Goal: Transaction & Acquisition: Download file/media

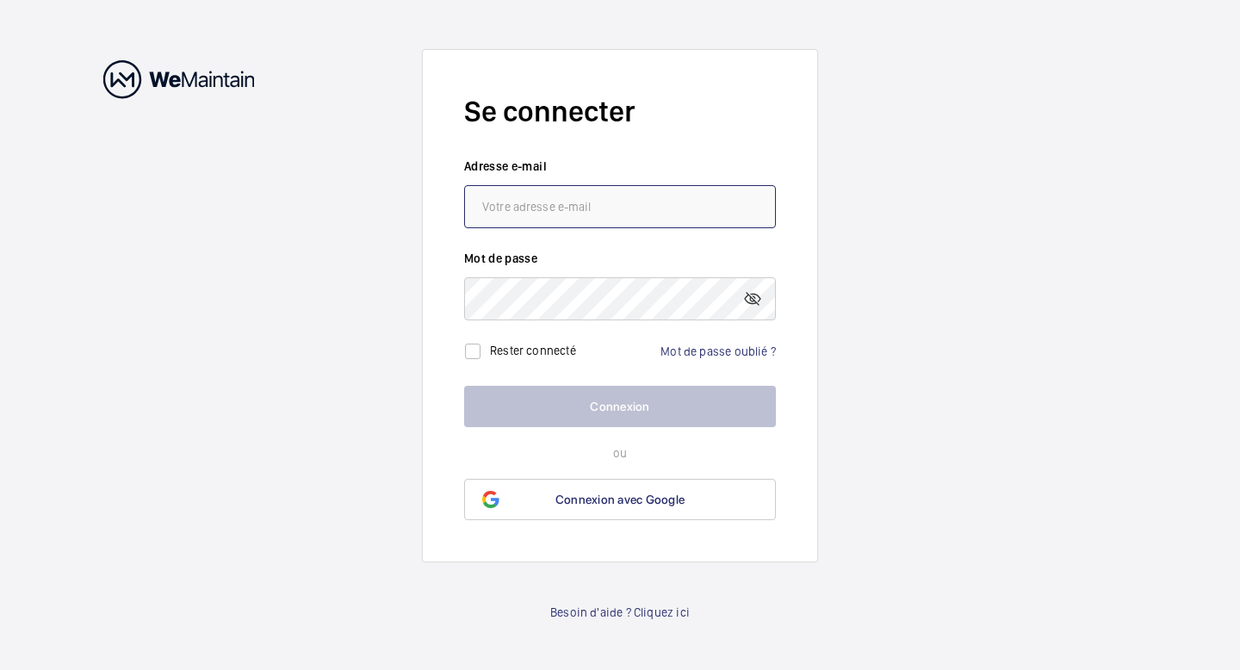
click at [638, 219] on input "email" at bounding box center [620, 206] width 312 height 43
click at [615, 214] on input "email" at bounding box center [620, 206] width 312 height 43
type input "[EMAIL_ADDRESS][DOMAIN_NAME]"
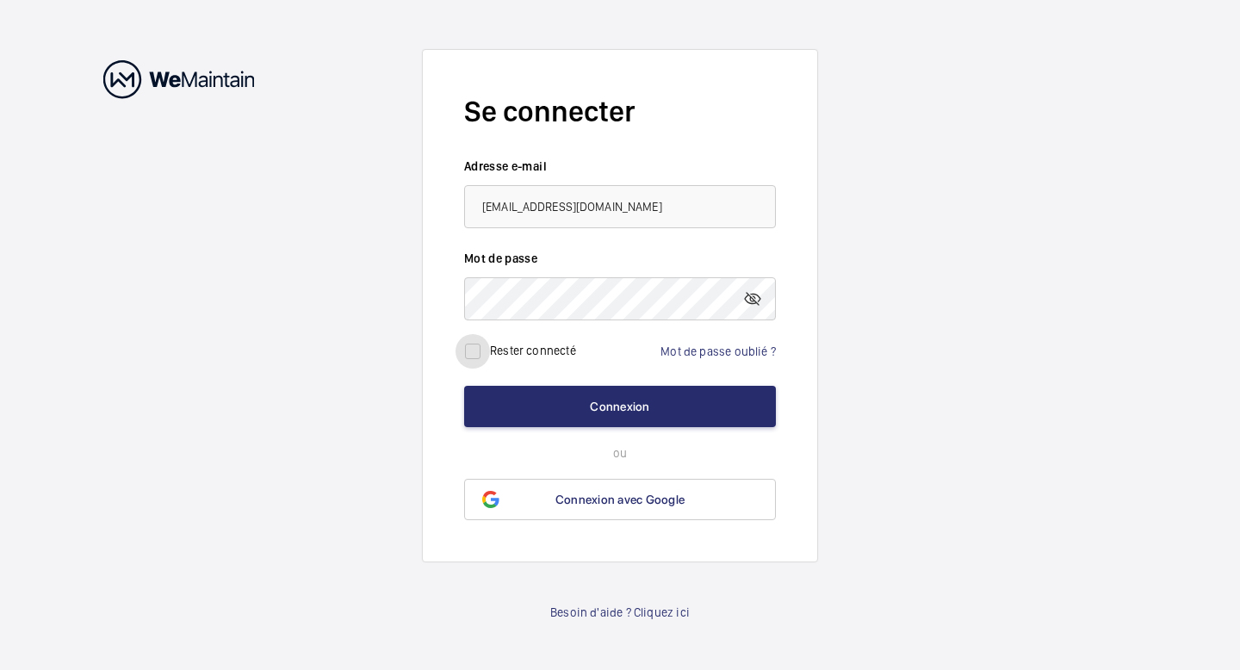
click at [476, 351] on input "checkbox" at bounding box center [473, 351] width 34 height 34
checkbox input "true"
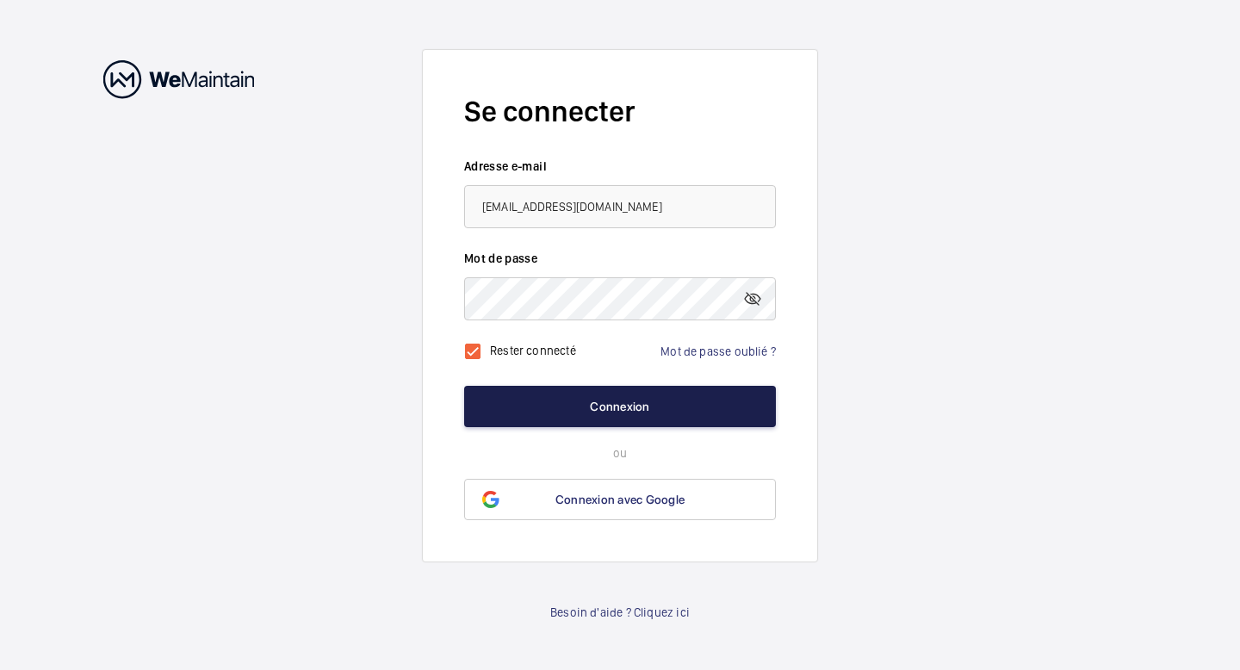
click at [642, 401] on button "Connexion" at bounding box center [620, 406] width 312 height 41
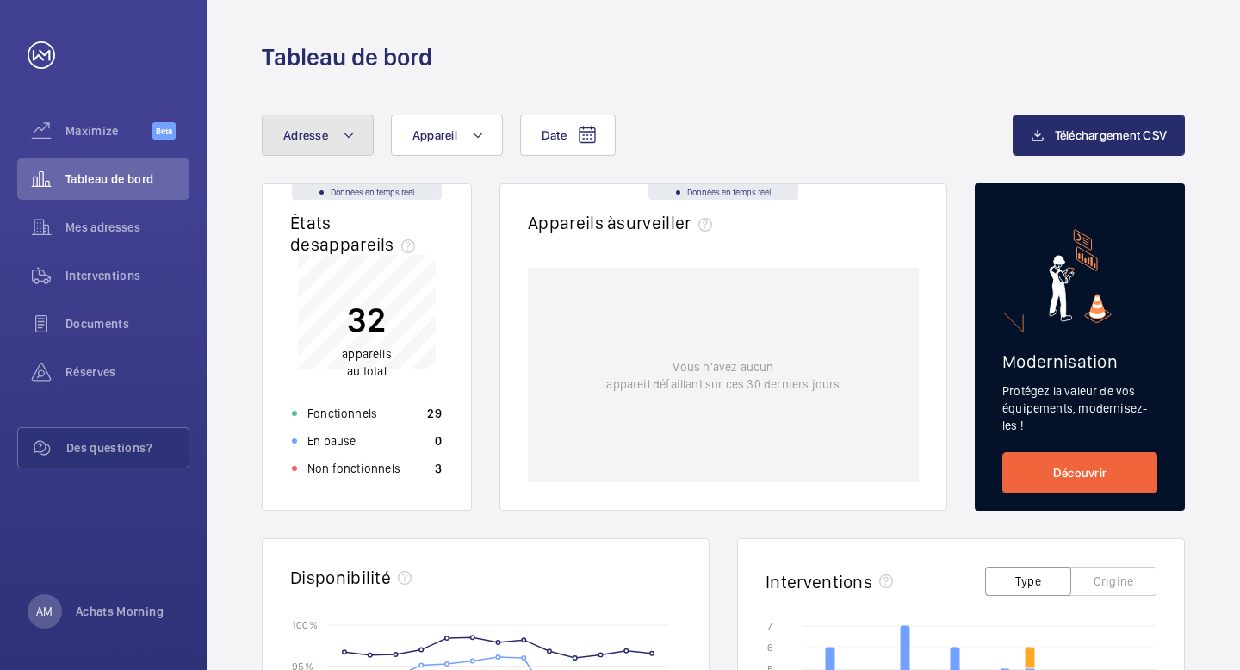
click at [368, 137] on button "Adresse" at bounding box center [318, 135] width 112 height 41
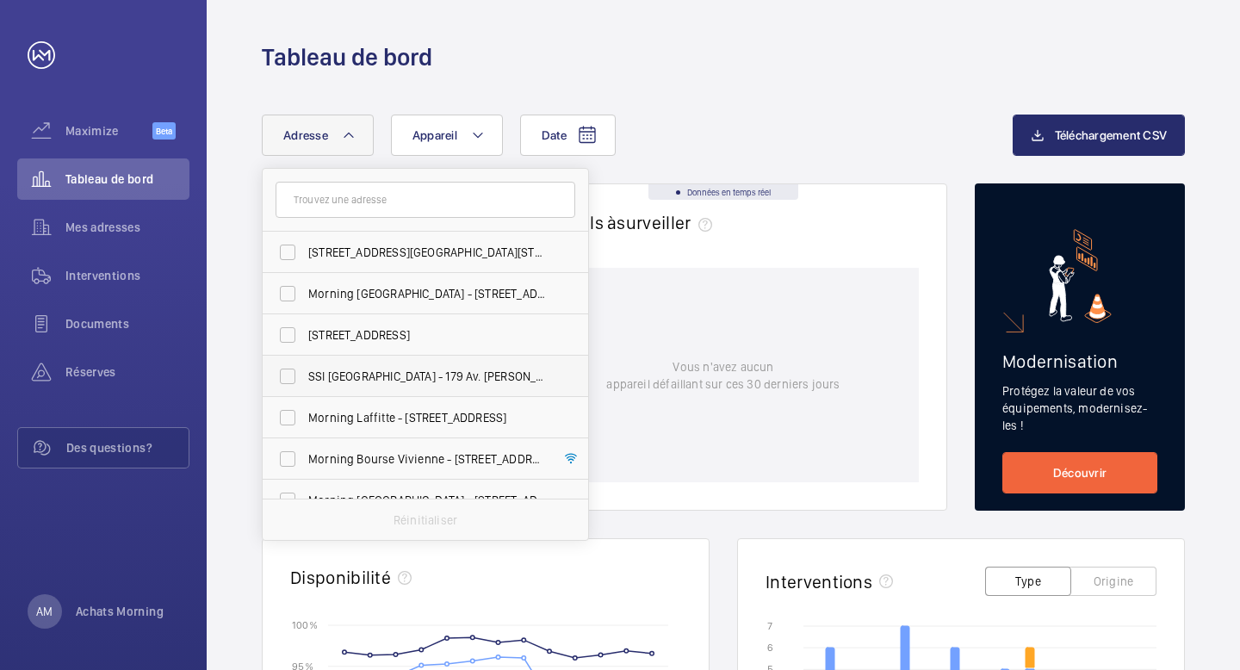
scroll to position [202, 0]
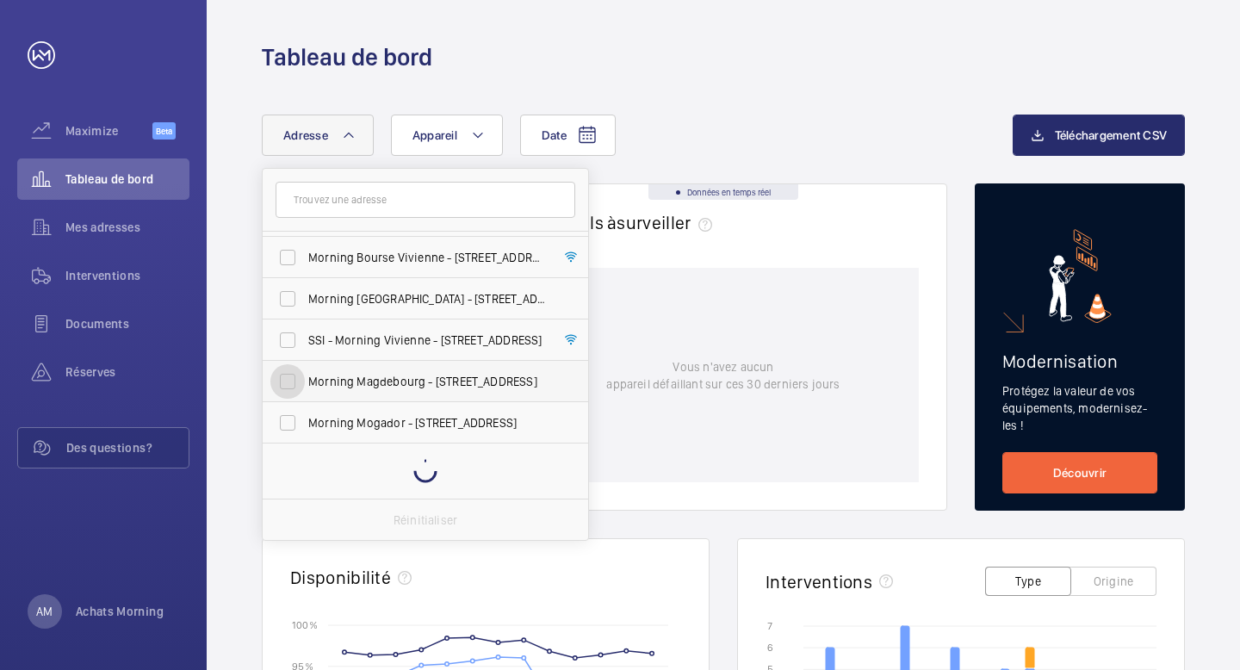
click at [284, 382] on input "Morning Magdebourg - [STREET_ADDRESS]" at bounding box center [287, 381] width 34 height 34
checkbox input "true"
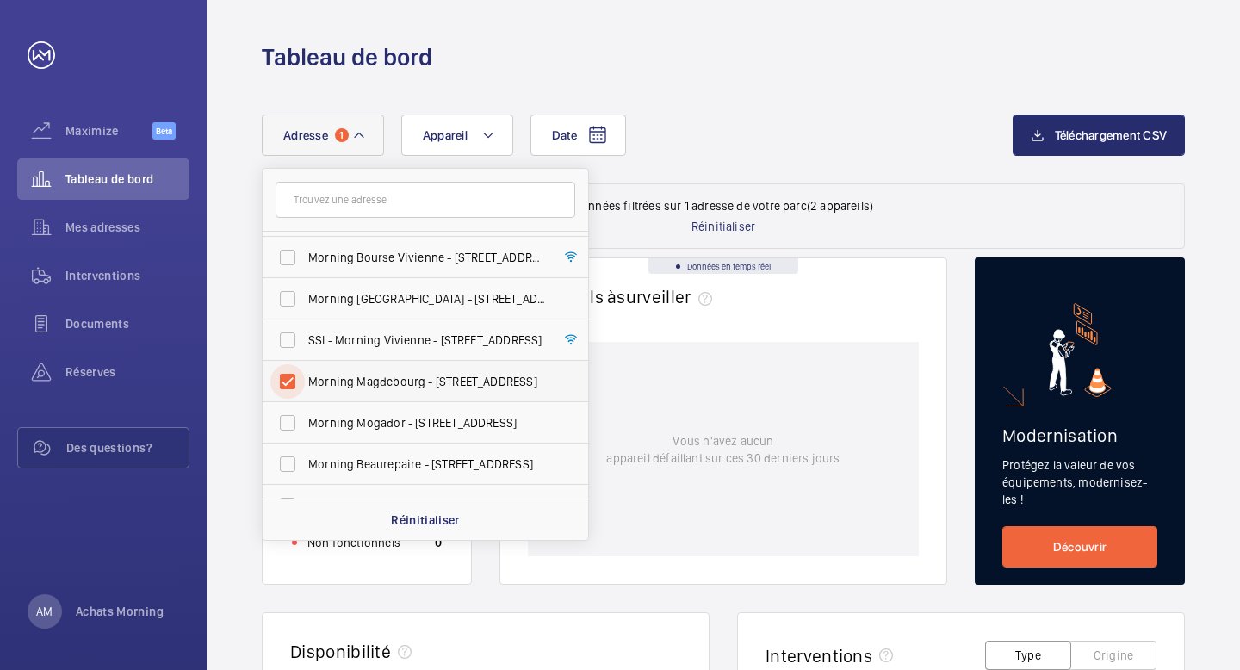
scroll to position [245, 0]
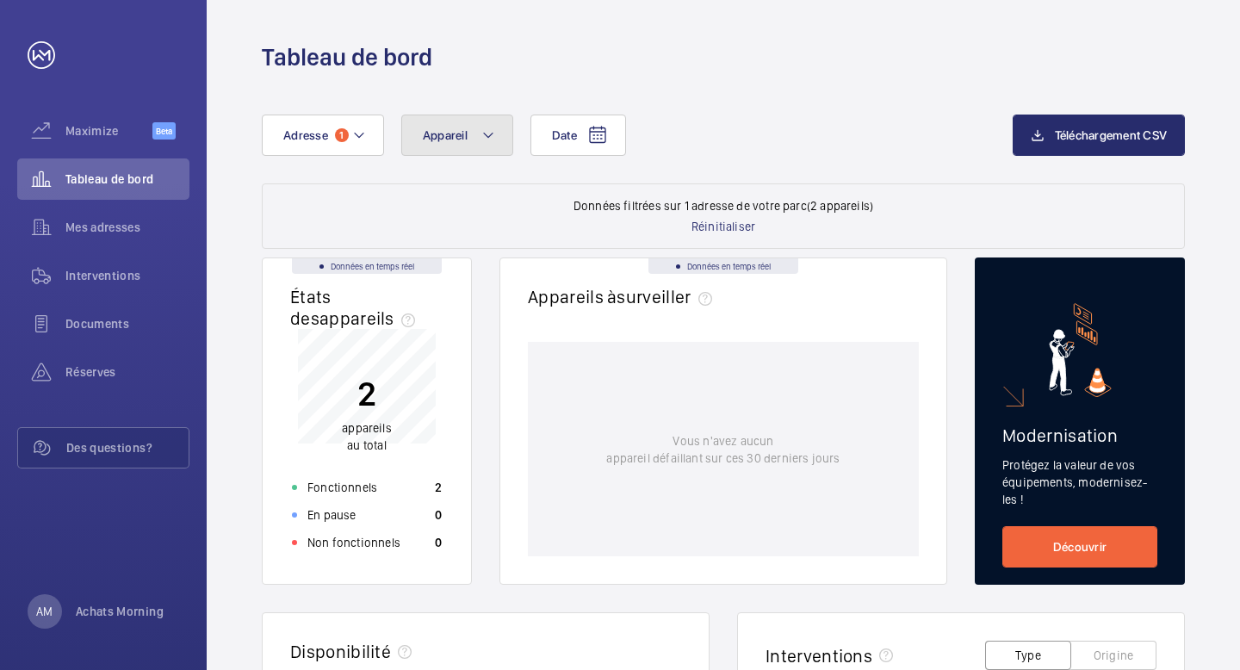
click at [442, 135] on span "Appareil" at bounding box center [445, 135] width 45 height 14
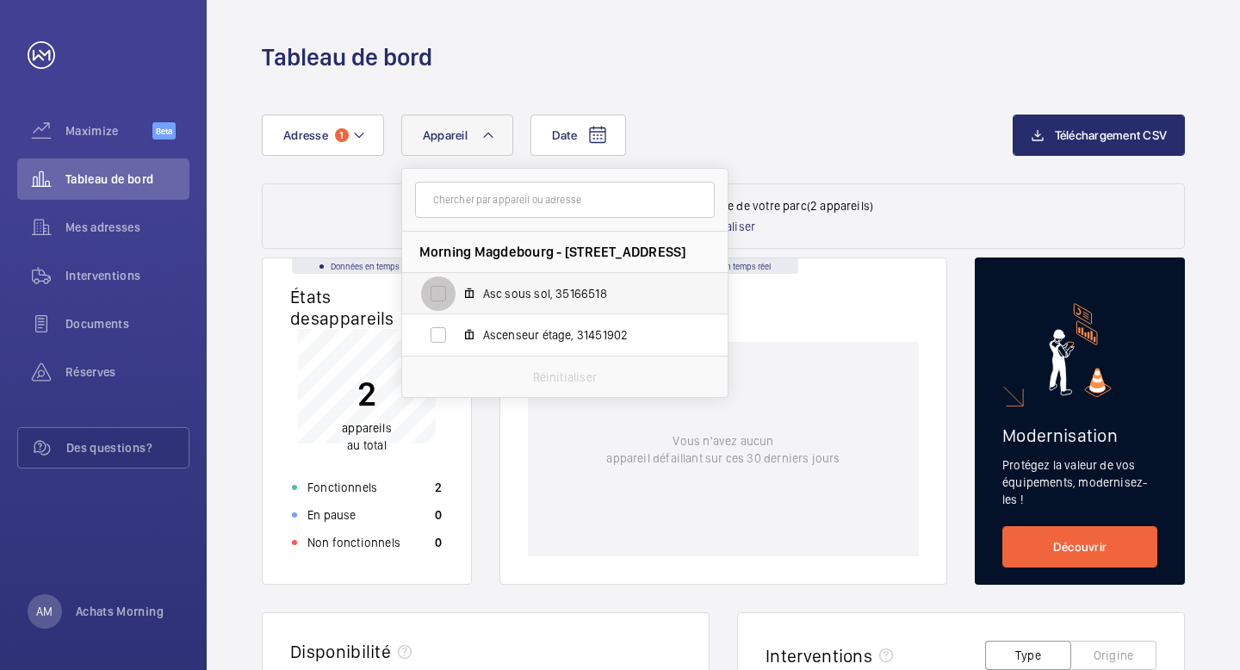
click at [432, 299] on input "Asc sous sol, 35166518" at bounding box center [438, 294] width 34 height 34
checkbox input "true"
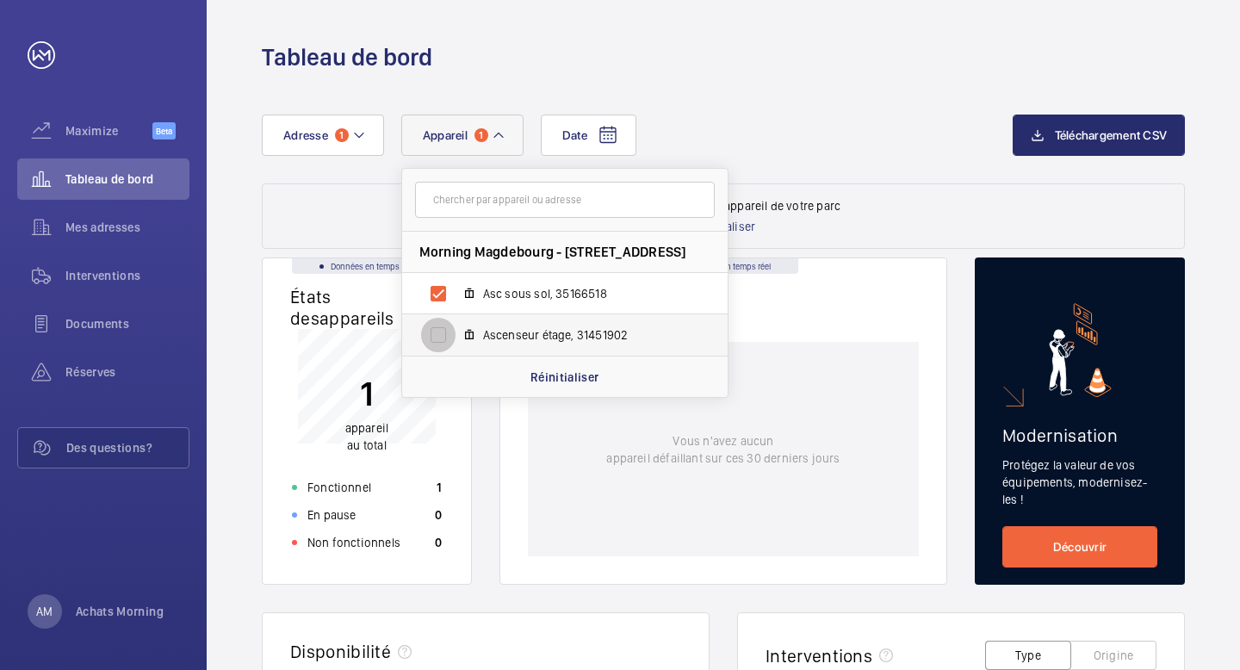
click at [439, 336] on input "Ascenseur étage, 31451902" at bounding box center [438, 335] width 34 height 34
checkbox input "true"
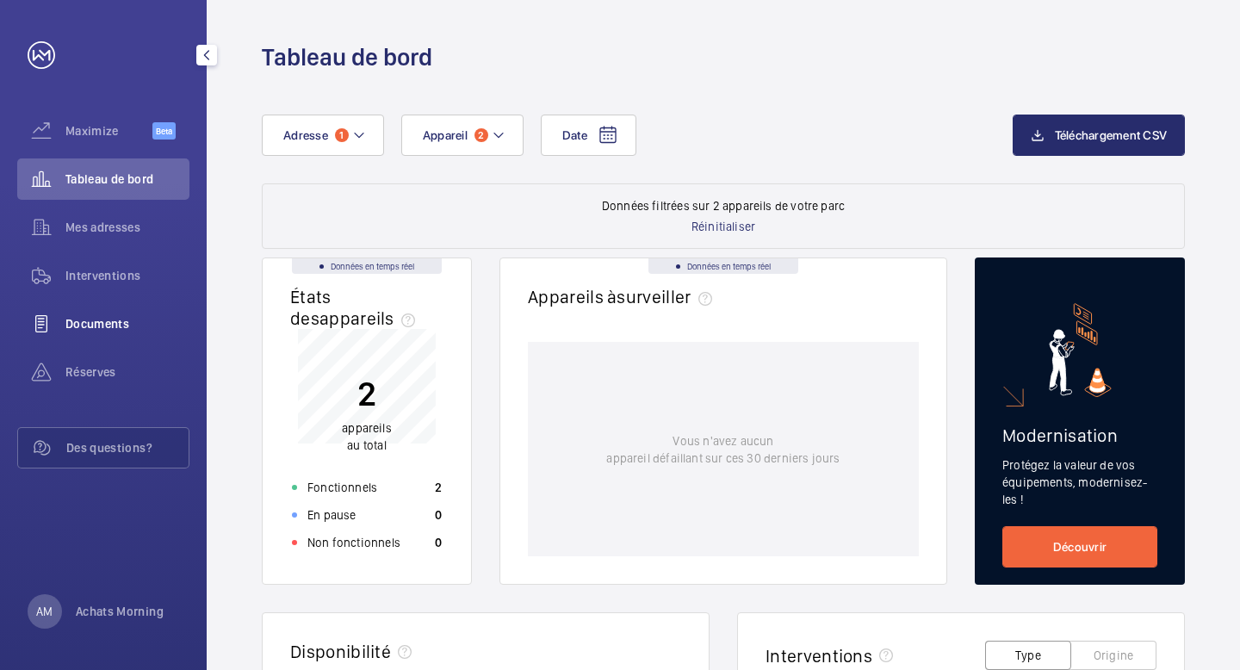
click at [92, 319] on span "Documents" at bounding box center [127, 323] width 124 height 17
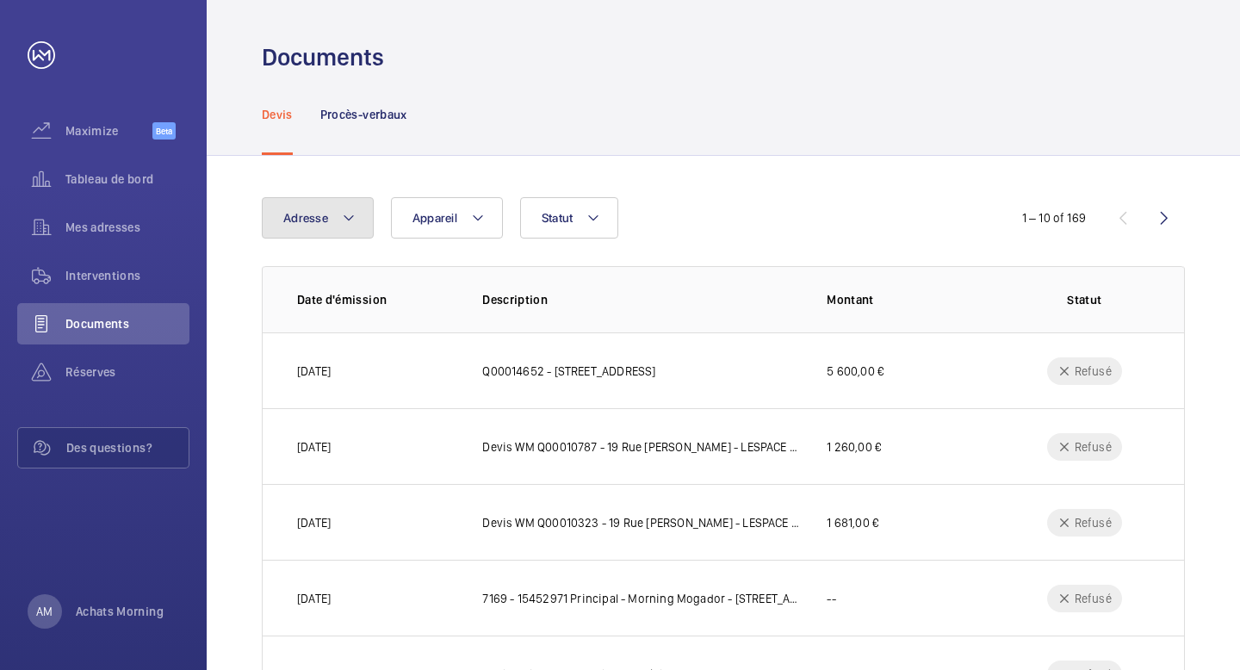
click at [354, 213] on mat-icon at bounding box center [349, 218] width 14 height 21
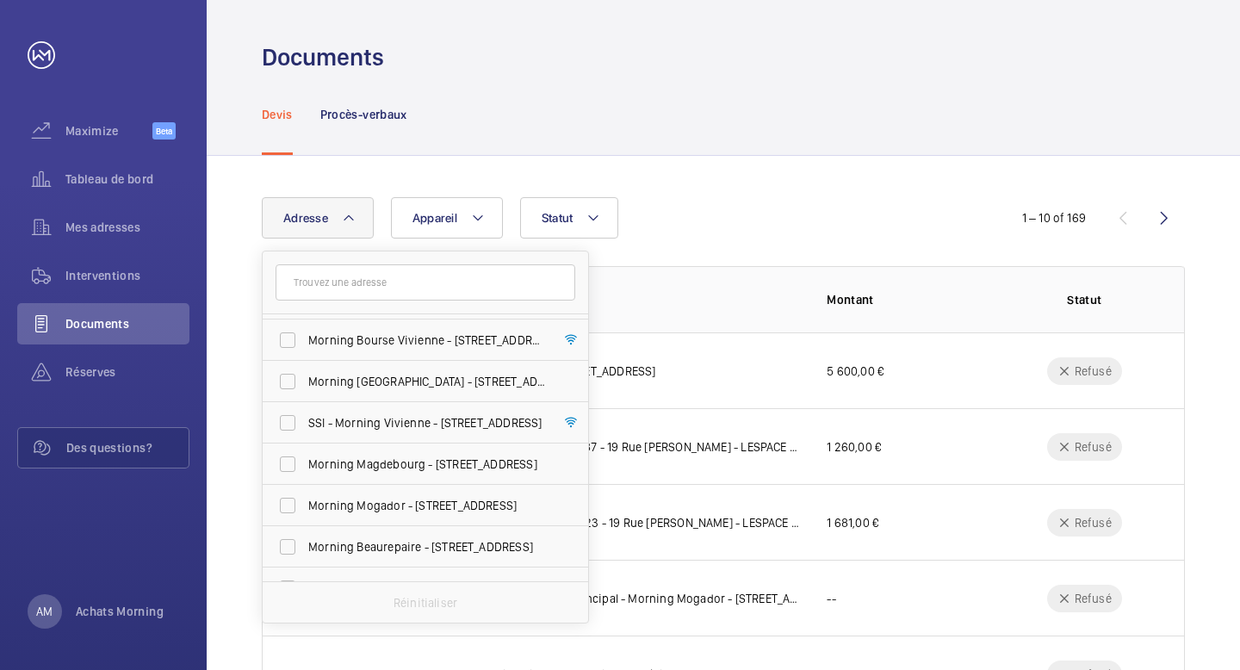
scroll to position [270, 0]
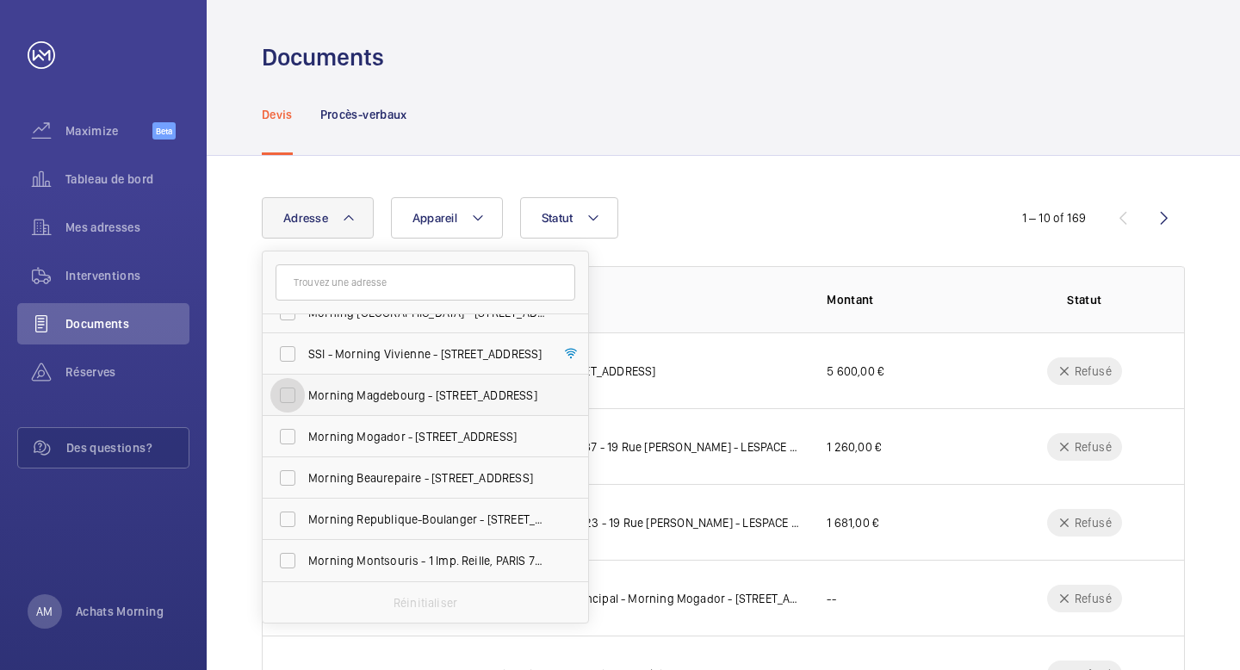
click at [286, 397] on input "Morning Magdebourg - [STREET_ADDRESS]" at bounding box center [287, 395] width 34 height 34
checkbox input "true"
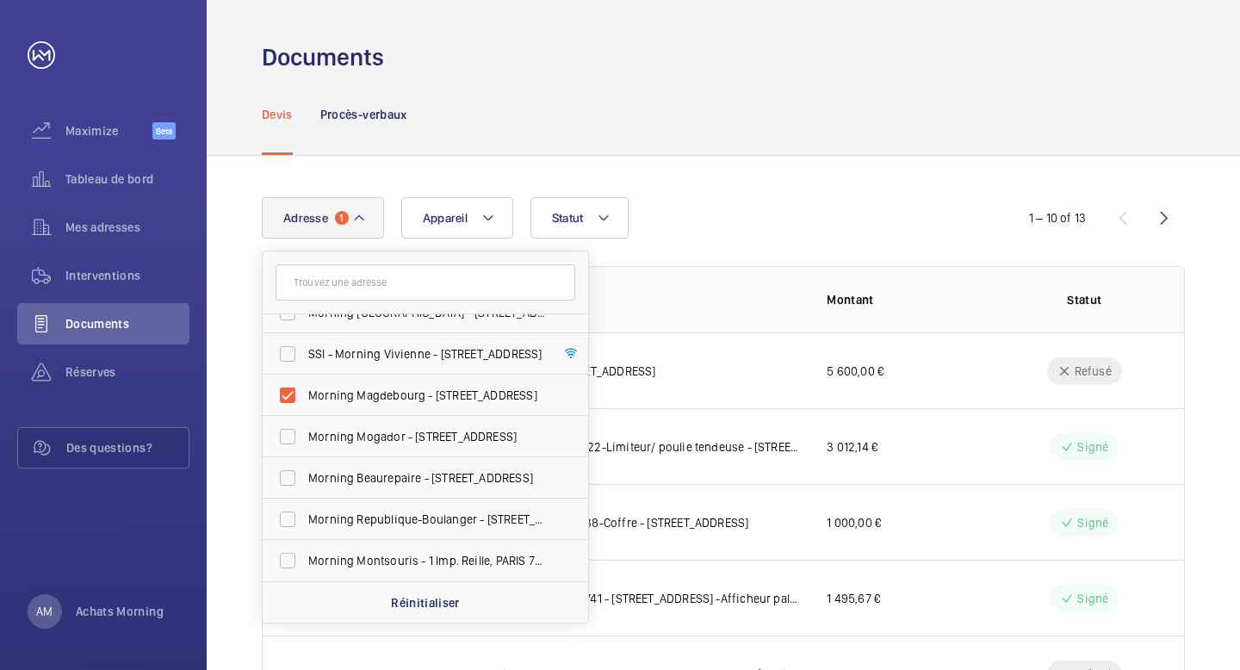
click at [806, 147] on div "Devis Procès-verbaux" at bounding box center [723, 114] width 923 height 82
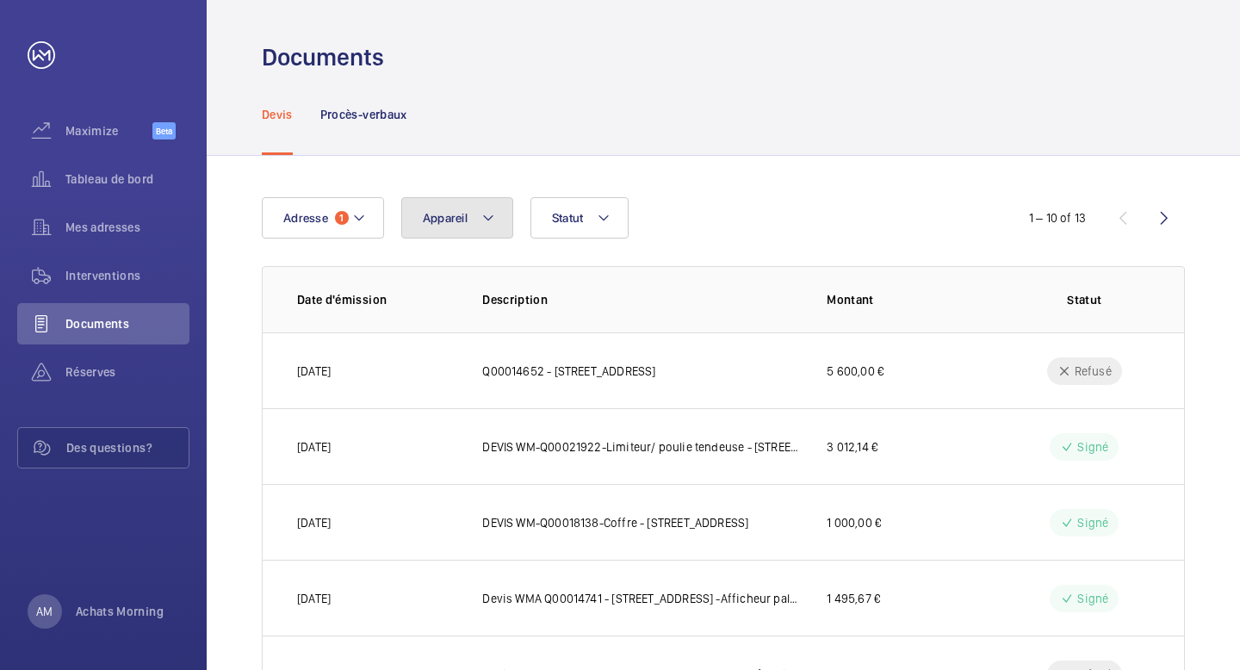
click at [458, 229] on button "Appareil" at bounding box center [457, 217] width 112 height 41
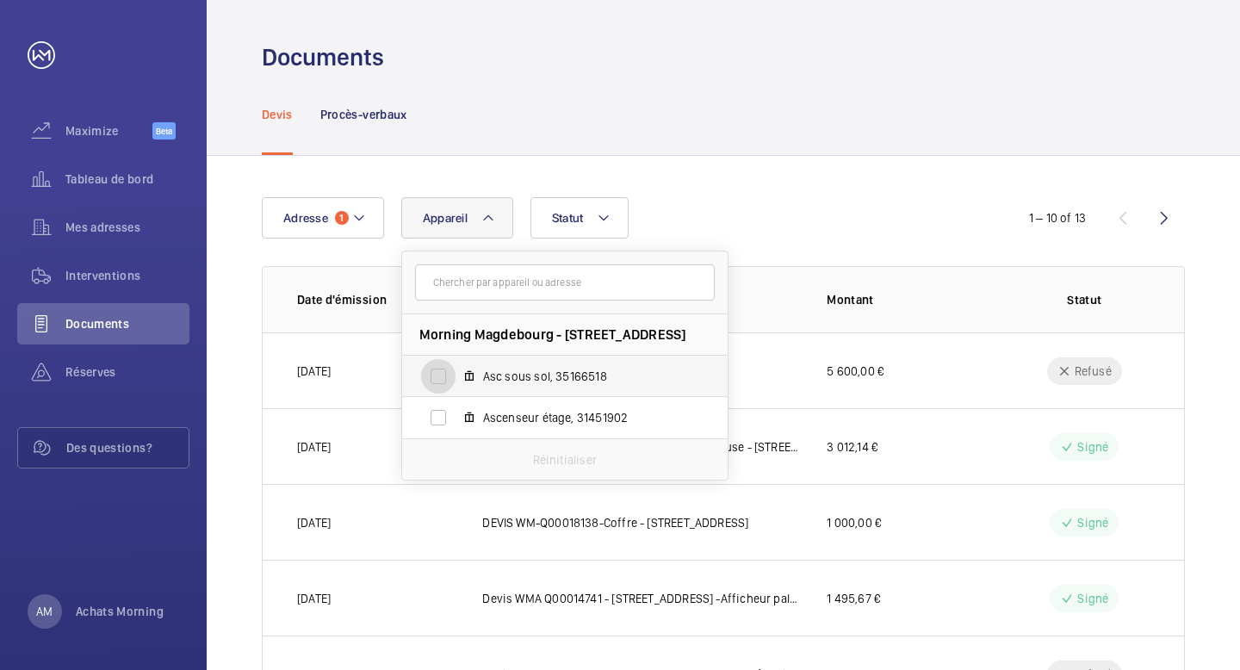
click at [437, 370] on input "Asc sous sol, 35166518" at bounding box center [438, 376] width 34 height 34
checkbox input "true"
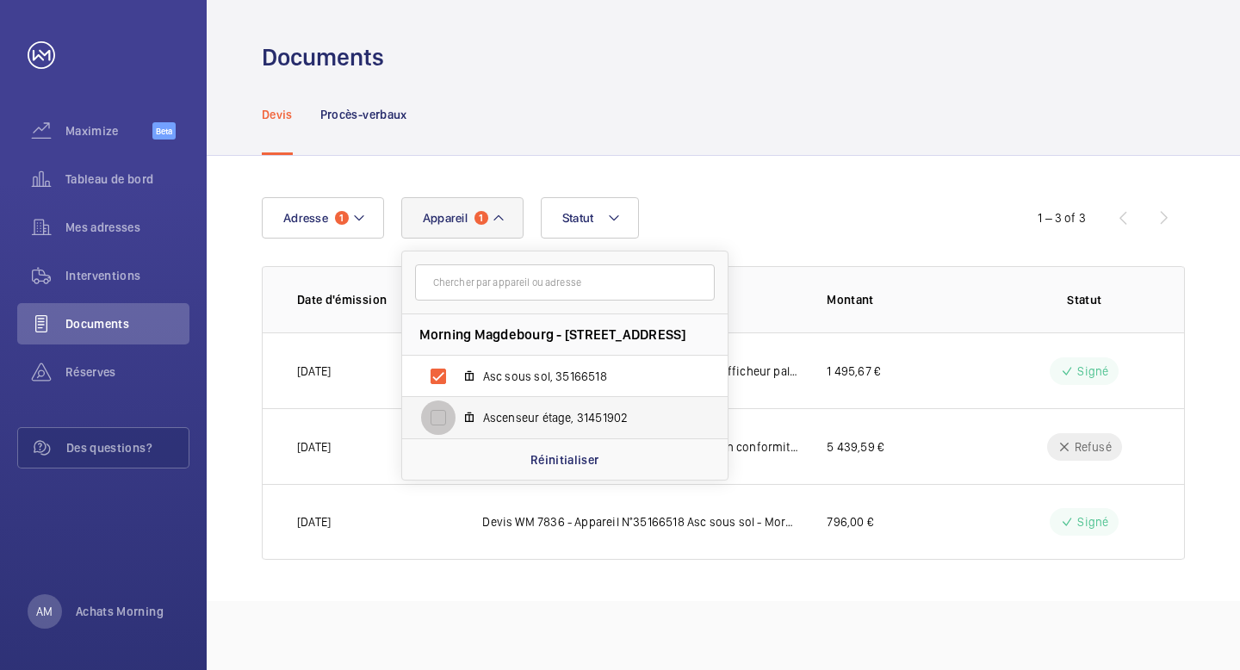
click at [437, 431] on input "Ascenseur étage, 31451902" at bounding box center [438, 418] width 34 height 34
checkbox input "true"
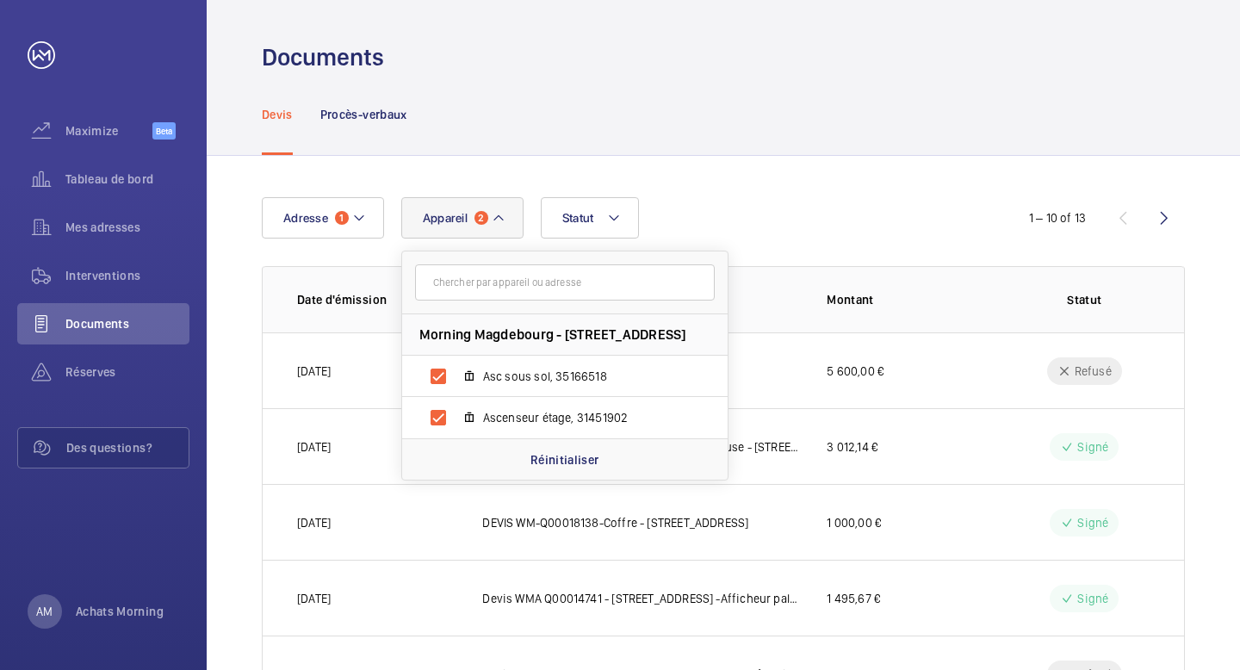
click at [817, 102] on div "Devis Procès-verbaux" at bounding box center [723, 114] width 923 height 82
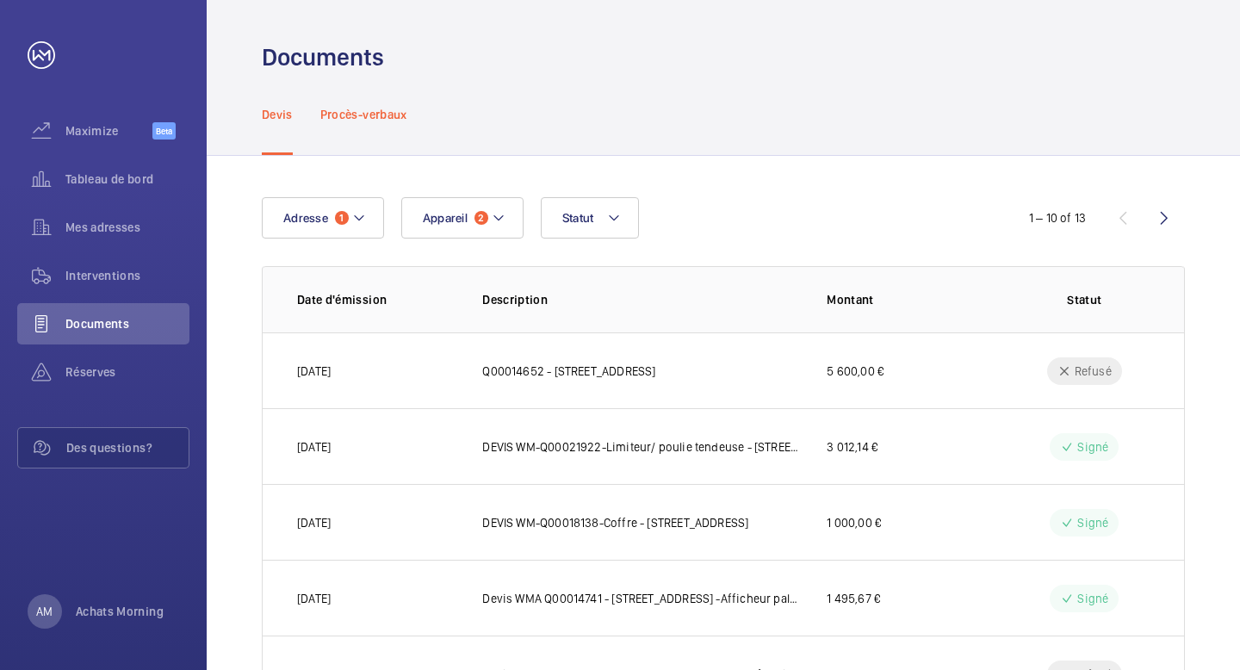
click at [351, 106] on p "Procès-verbaux" at bounding box center [363, 114] width 87 height 17
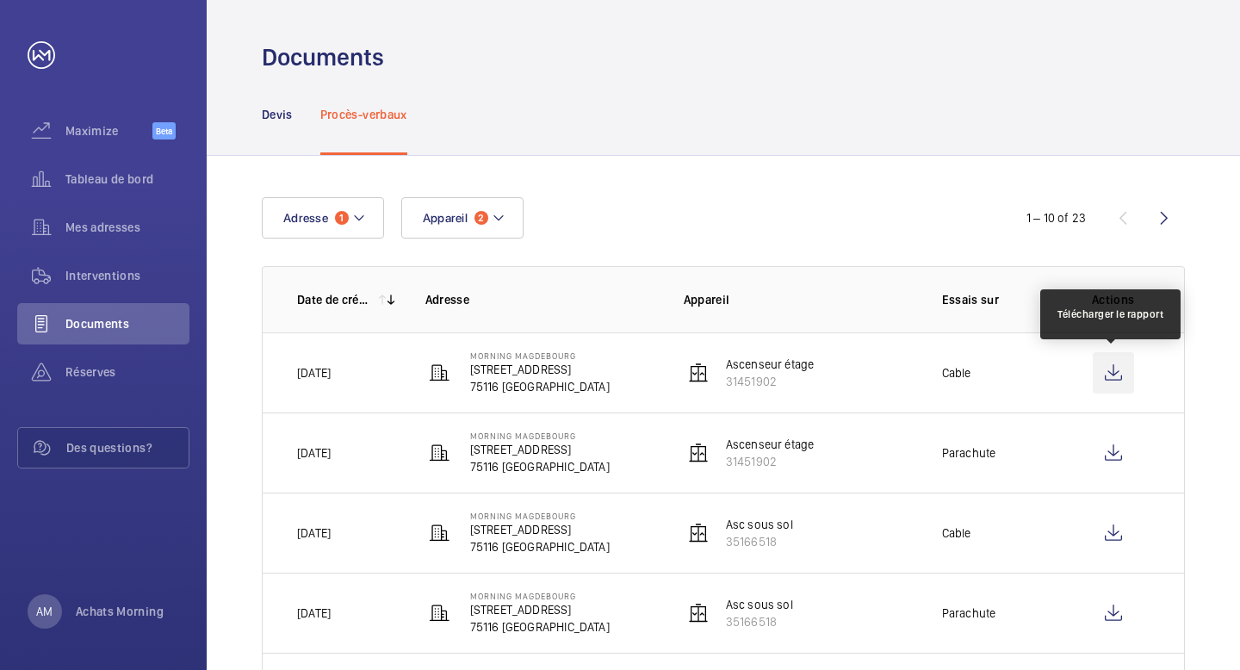
click at [1119, 373] on wm-front-icon-button at bounding box center [1113, 372] width 41 height 41
click at [450, 364] on mat-icon at bounding box center [440, 373] width 28 height 21
click at [1112, 365] on wm-front-icon-button at bounding box center [1113, 372] width 41 height 41
click at [1165, 277] on th "Actions" at bounding box center [1116, 299] width 135 height 66
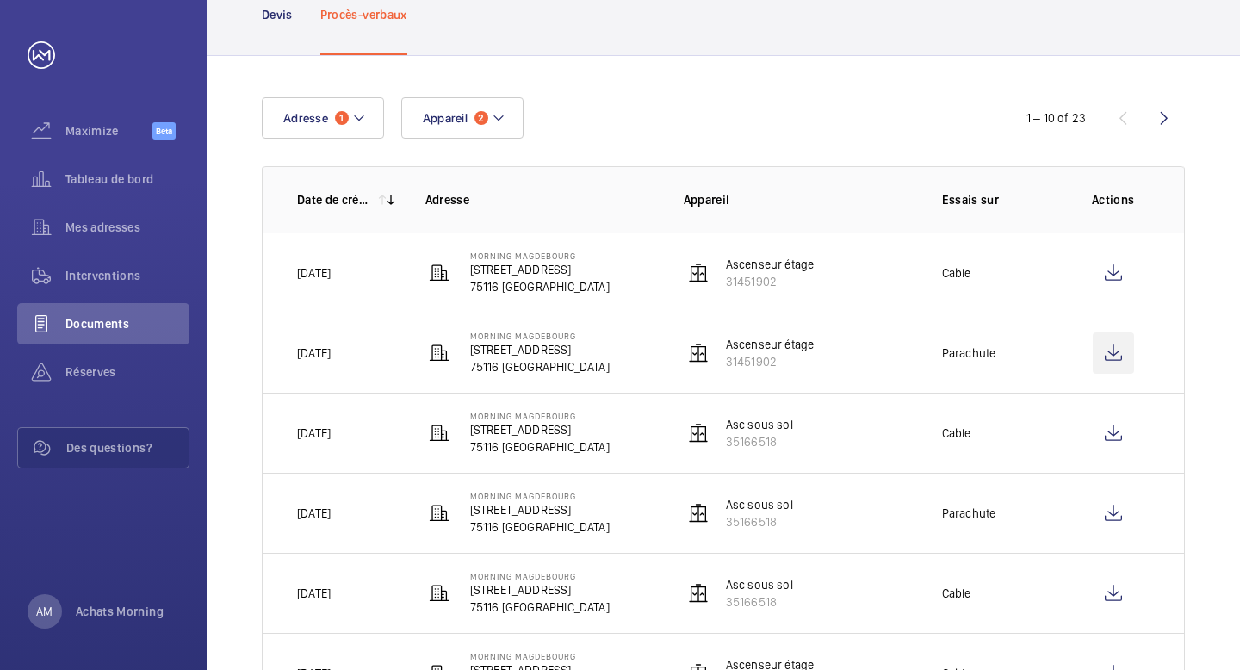
scroll to position [116, 0]
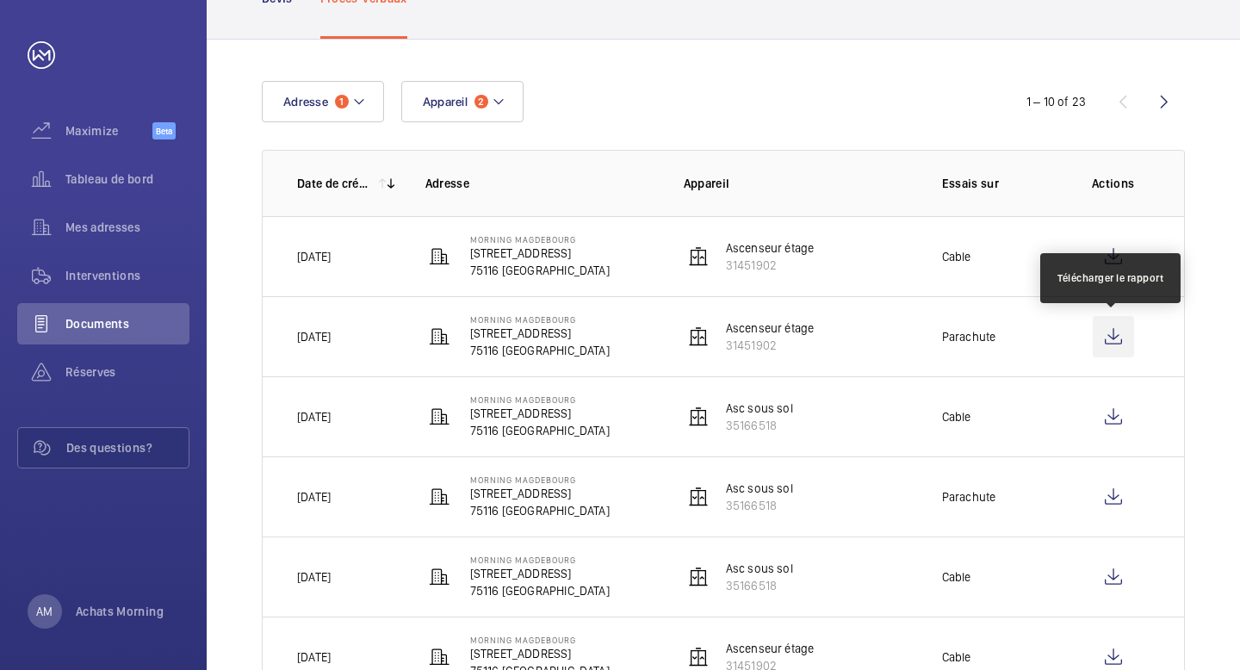
click at [1105, 333] on wm-front-icon-button at bounding box center [1113, 336] width 41 height 41
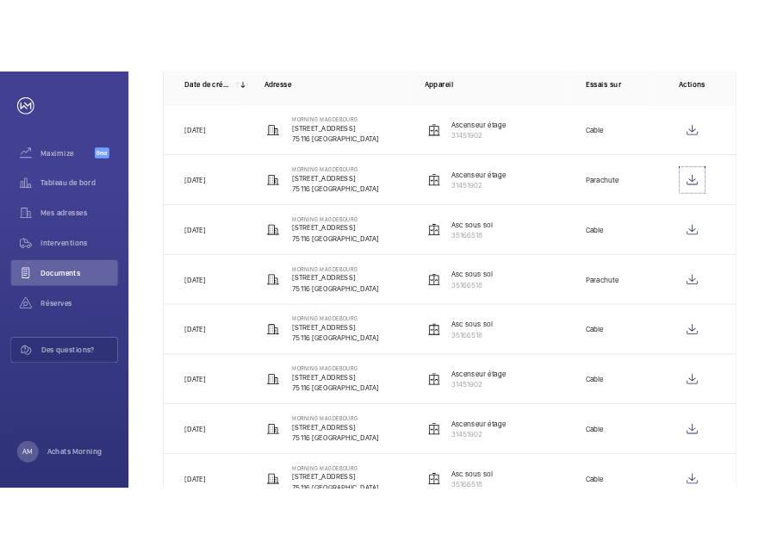
scroll to position [289, 0]
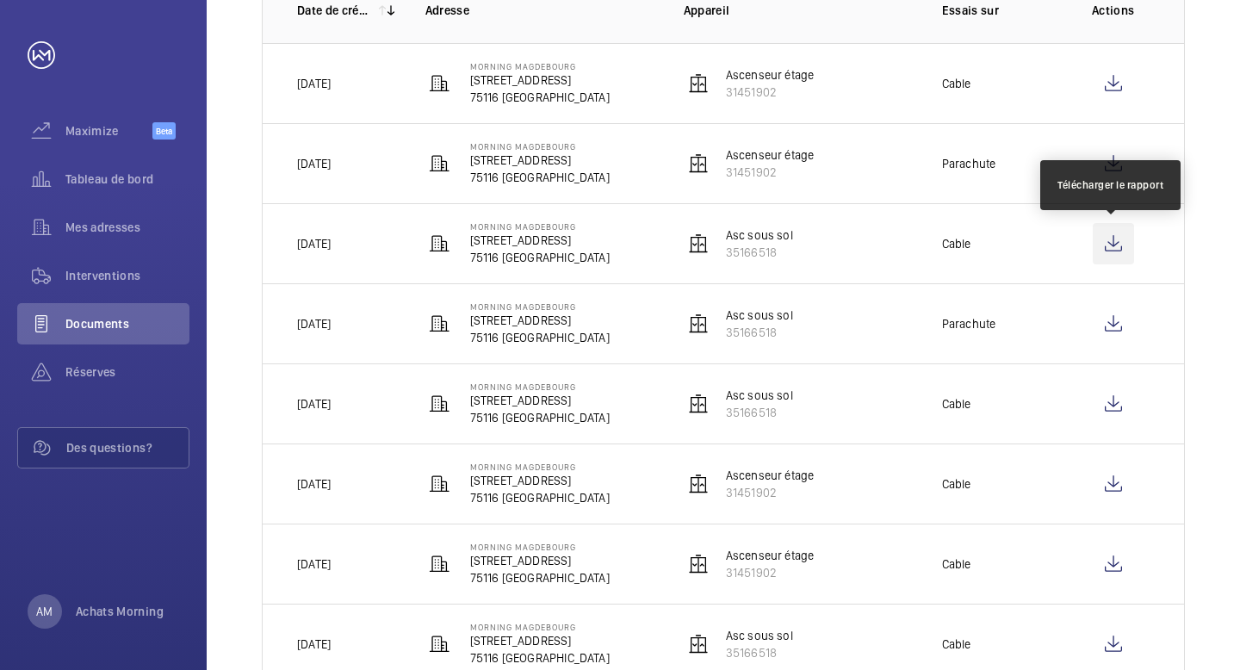
click at [1119, 249] on wm-front-icon-button at bounding box center [1113, 243] width 41 height 41
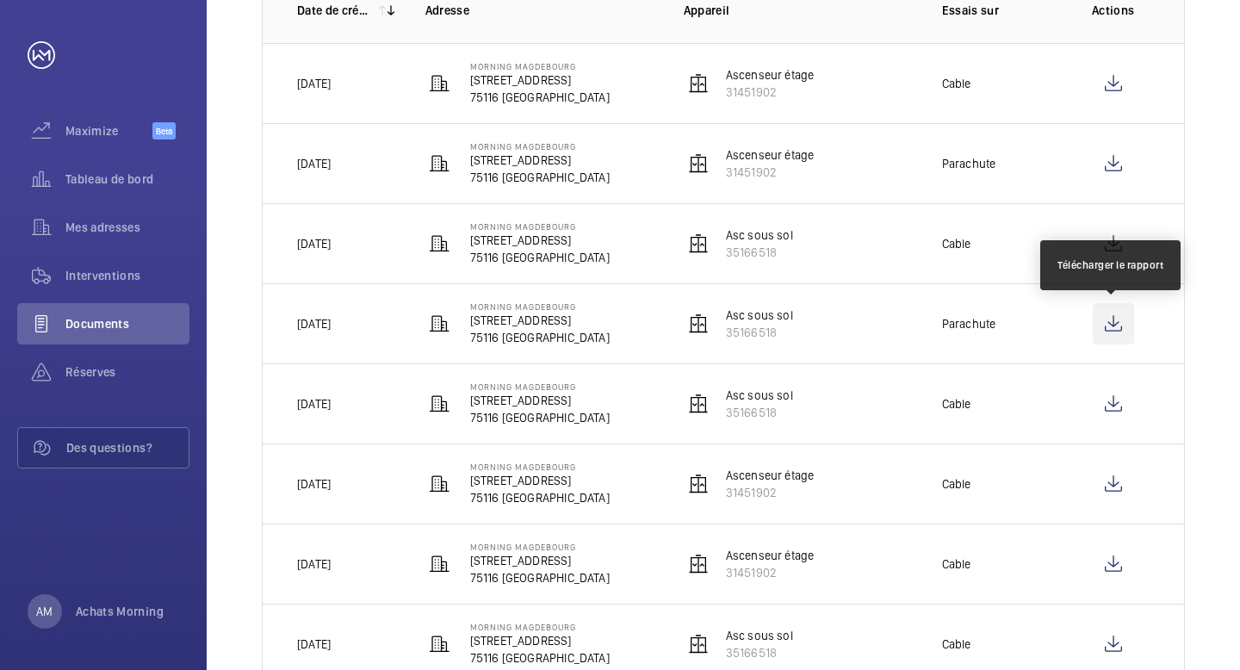
click at [1122, 320] on wm-front-icon-button at bounding box center [1113, 323] width 41 height 41
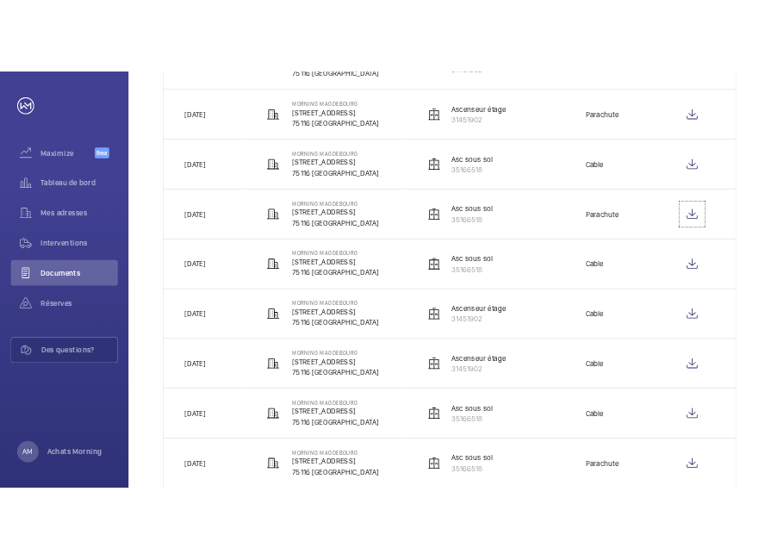
scroll to position [364, 0]
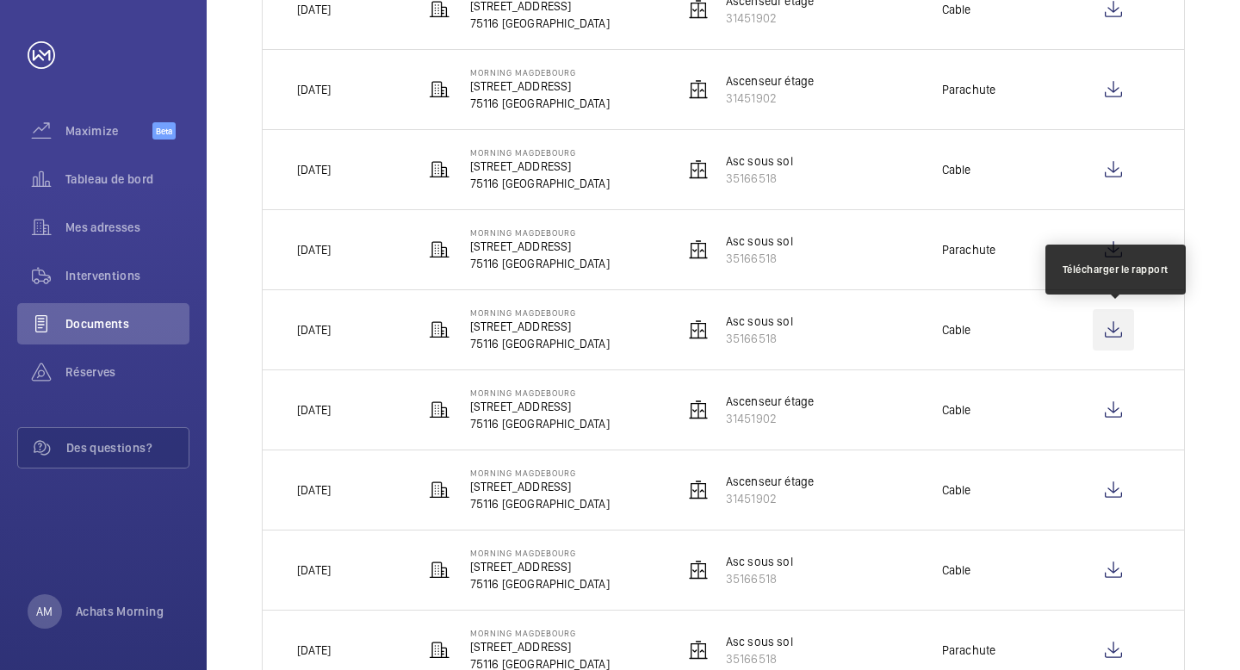
click at [1119, 330] on wm-front-icon-button at bounding box center [1113, 329] width 41 height 41
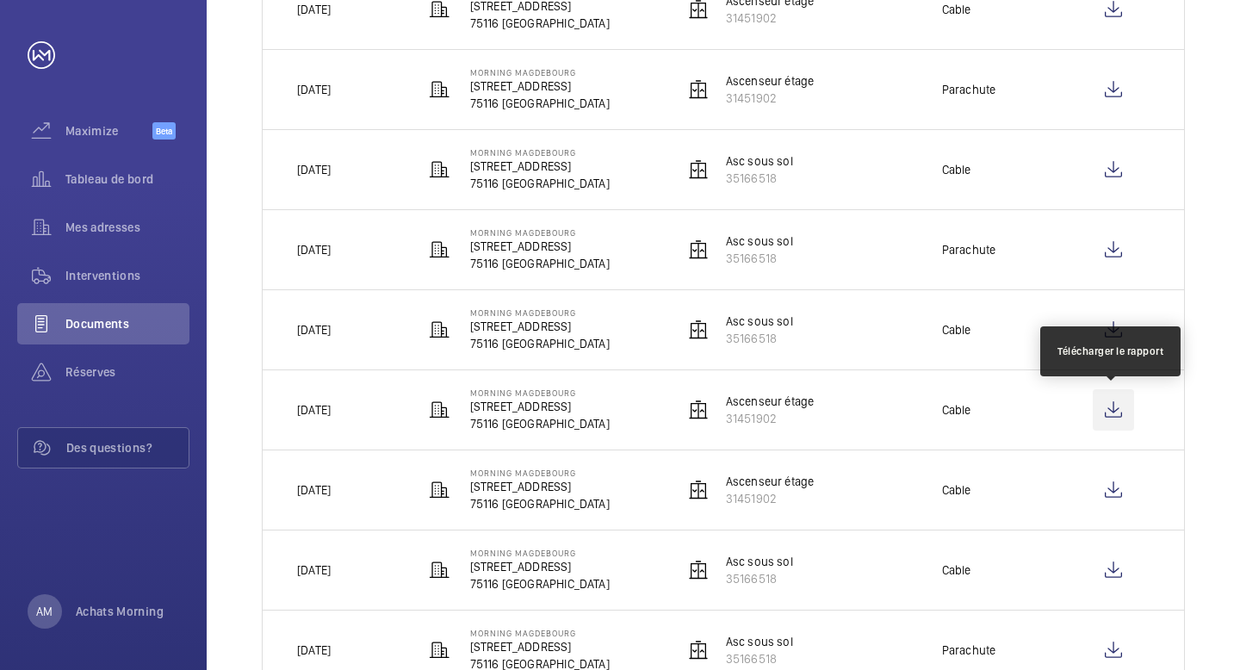
click at [1110, 405] on wm-front-icon-button at bounding box center [1113, 409] width 41 height 41
